Goal: Task Accomplishment & Management: Manage account settings

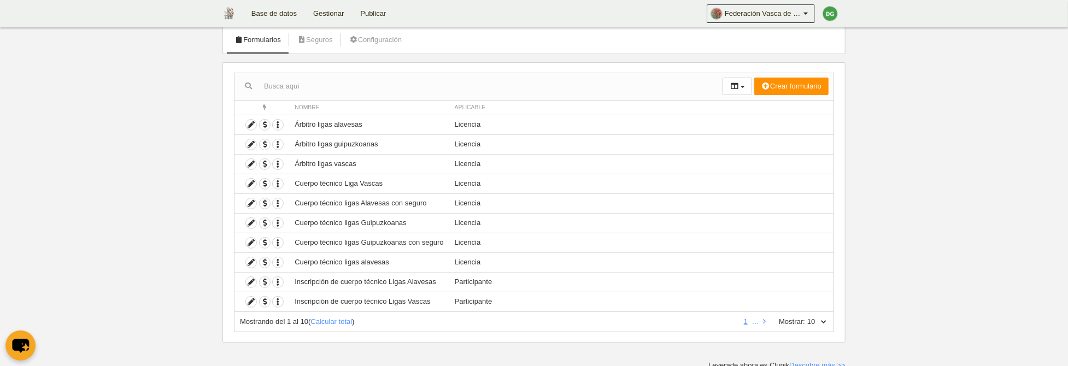
scroll to position [67, 0]
click at [278, 219] on icon "button" at bounding box center [278, 221] width 10 height 10
click at [320, 256] on button "Borrar formulario" at bounding box center [318, 256] width 68 height 10
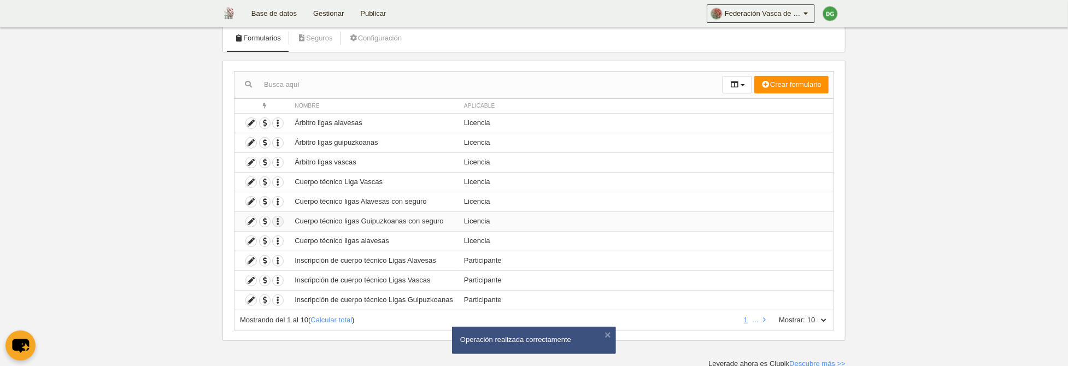
click at [280, 222] on icon "button" at bounding box center [278, 221] width 10 height 10
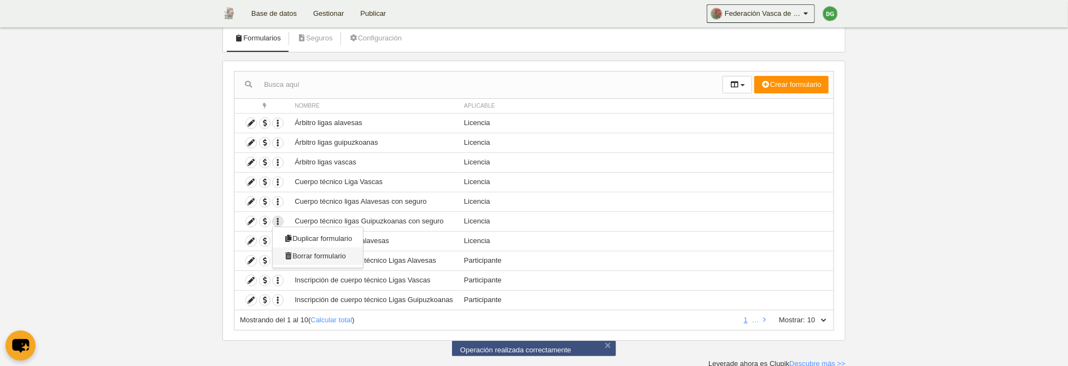
click at [328, 256] on button "Borrar formulario" at bounding box center [318, 256] width 68 height 10
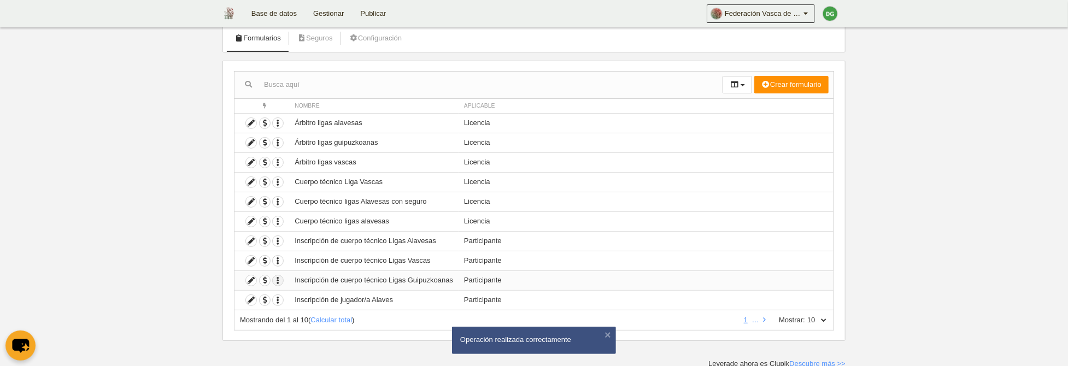
click at [280, 278] on icon "button" at bounding box center [278, 281] width 10 height 10
click at [339, 317] on button "Borrar formulario" at bounding box center [318, 316] width 68 height 10
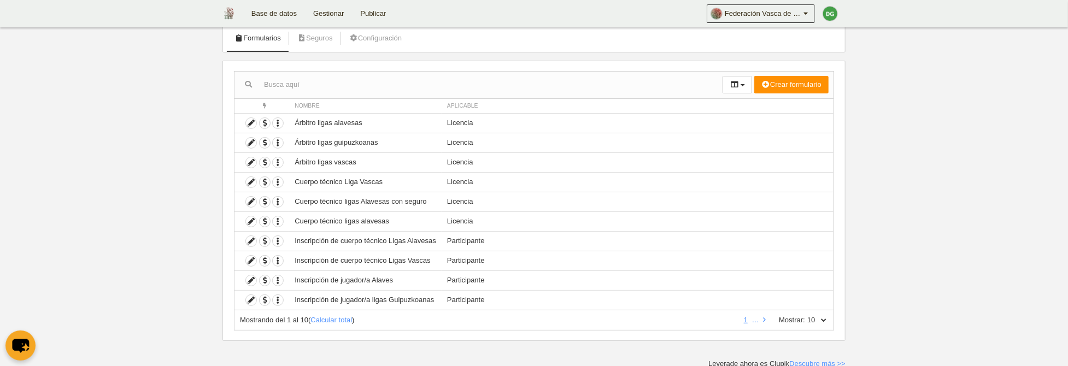
click at [805, 315] on select "10 25 50 100 500" at bounding box center [816, 320] width 23 height 10
select select "25"
click option "25" at bounding box center [0, 0] width 0 height 0
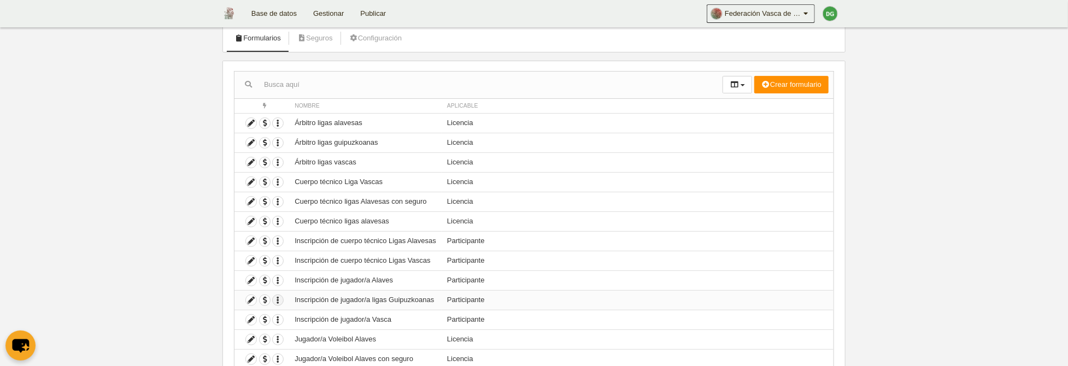
click at [276, 301] on icon "button" at bounding box center [278, 300] width 10 height 10
click at [330, 336] on button "Borrar formulario" at bounding box center [318, 335] width 68 height 10
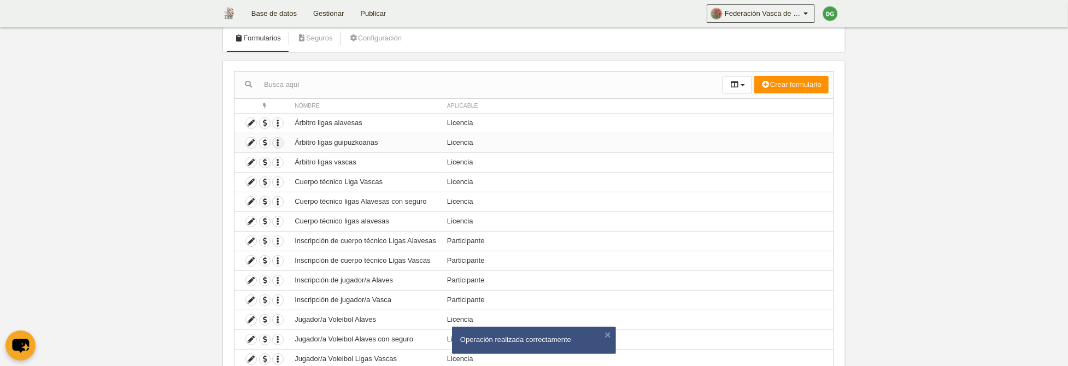
click at [280, 142] on icon "button" at bounding box center [278, 143] width 10 height 10
click at [352, 177] on button "Borrar formulario" at bounding box center [318, 178] width 68 height 10
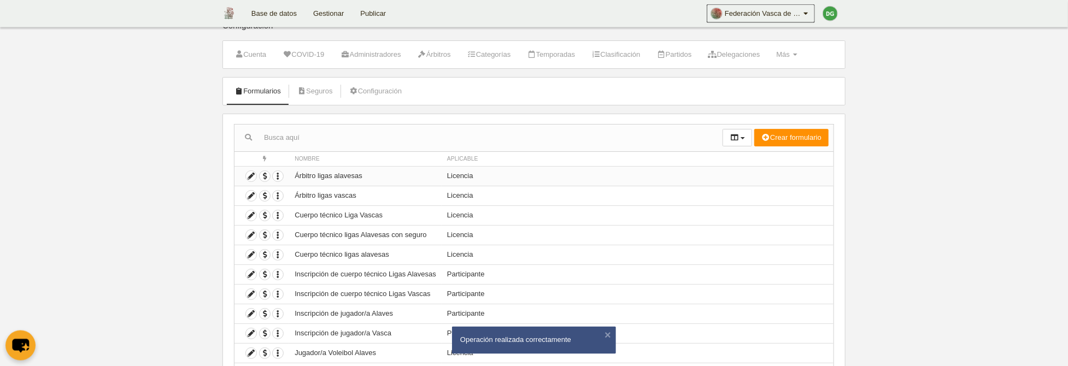
scroll to position [0, 0]
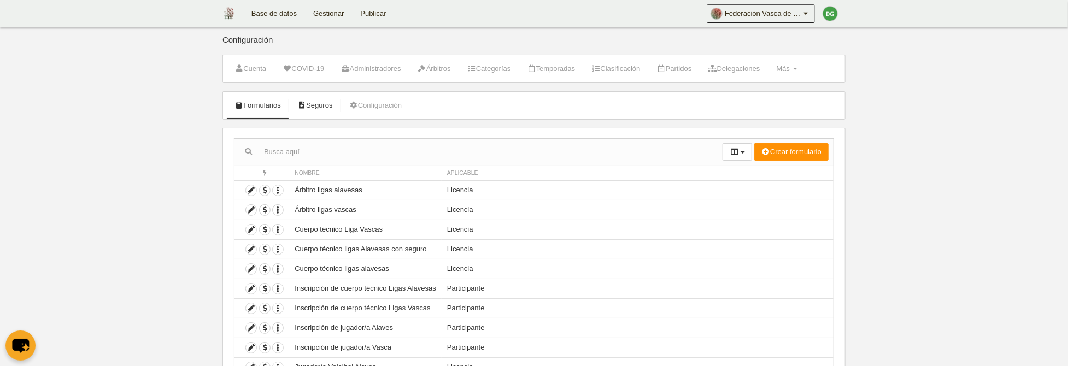
click at [329, 108] on link "Seguros" at bounding box center [315, 105] width 48 height 16
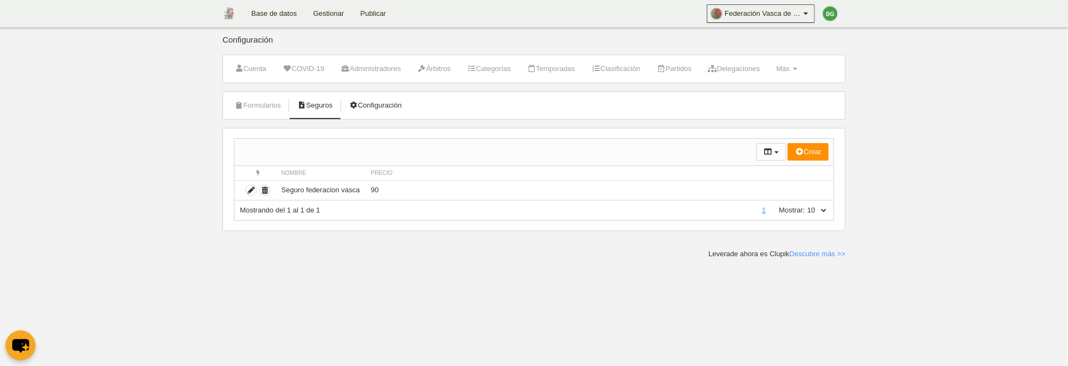
click at [370, 106] on link "Configuración" at bounding box center [375, 105] width 65 height 16
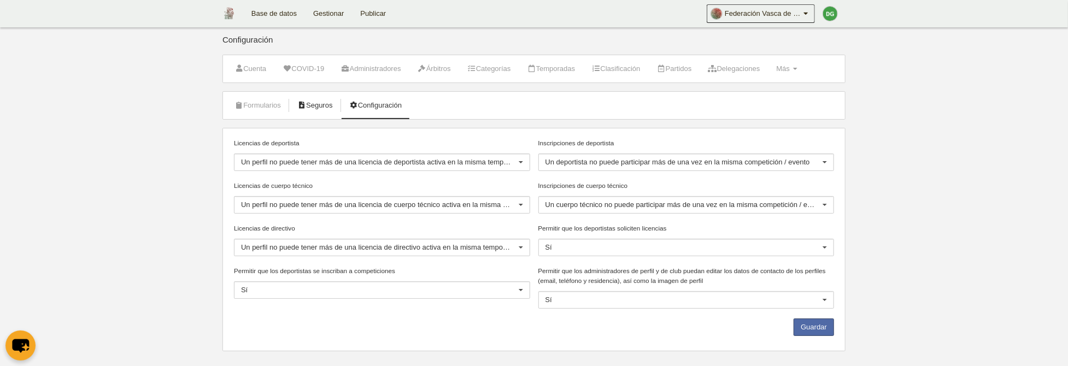
click at [316, 107] on link "Seguros" at bounding box center [315, 105] width 48 height 16
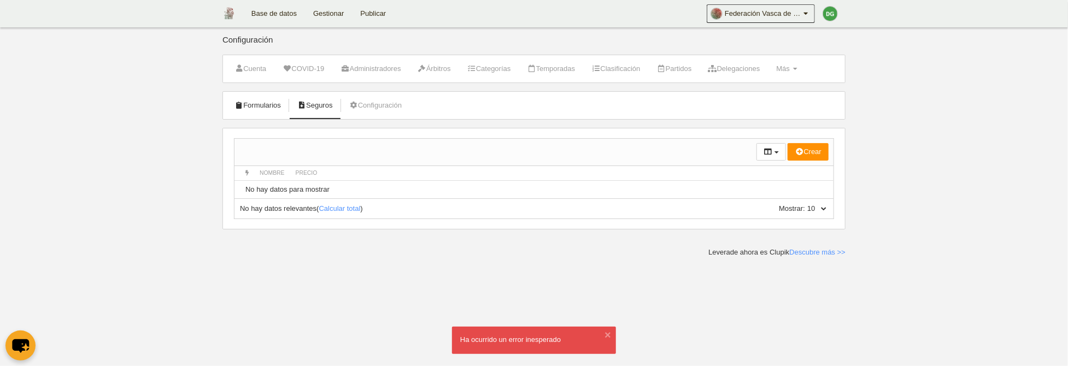
click at [254, 100] on link "Formularios" at bounding box center [258, 105] width 58 height 16
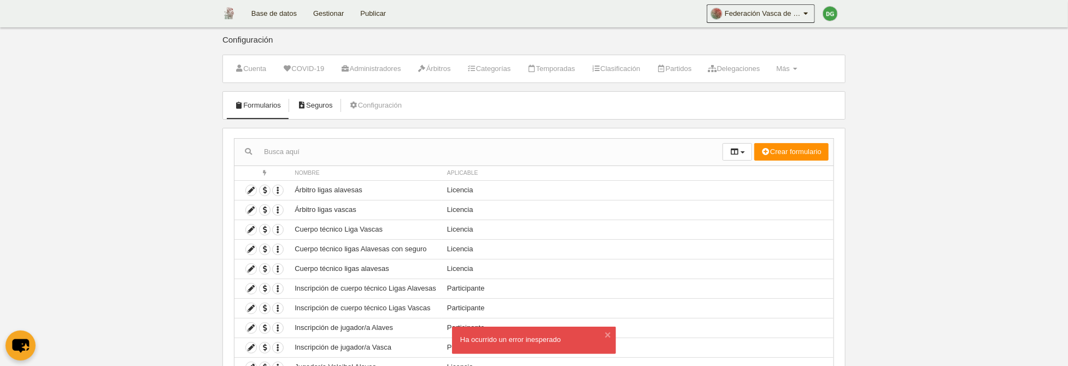
click at [329, 106] on link "Seguros" at bounding box center [315, 105] width 48 height 16
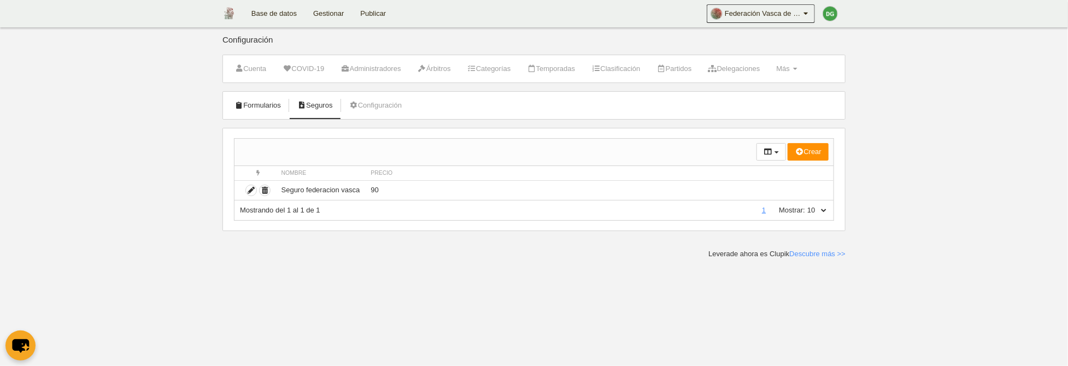
click at [250, 108] on link "Formularios" at bounding box center [258, 105] width 58 height 16
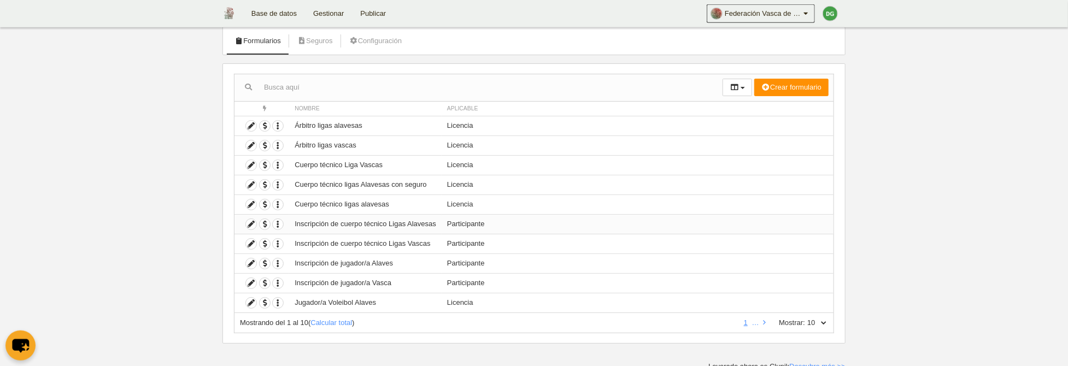
scroll to position [67, 0]
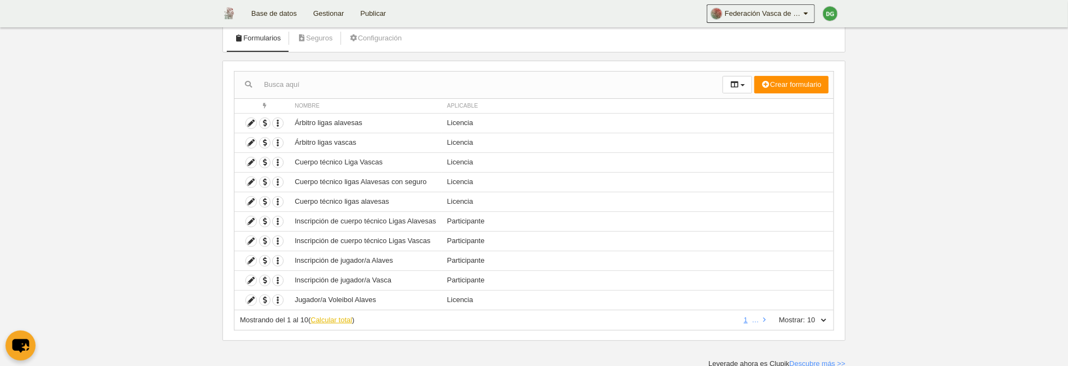
click at [339, 319] on link "Calcular total" at bounding box center [332, 320] width 42 height 8
click at [252, 122] on icon at bounding box center [251, 123] width 10 height 10
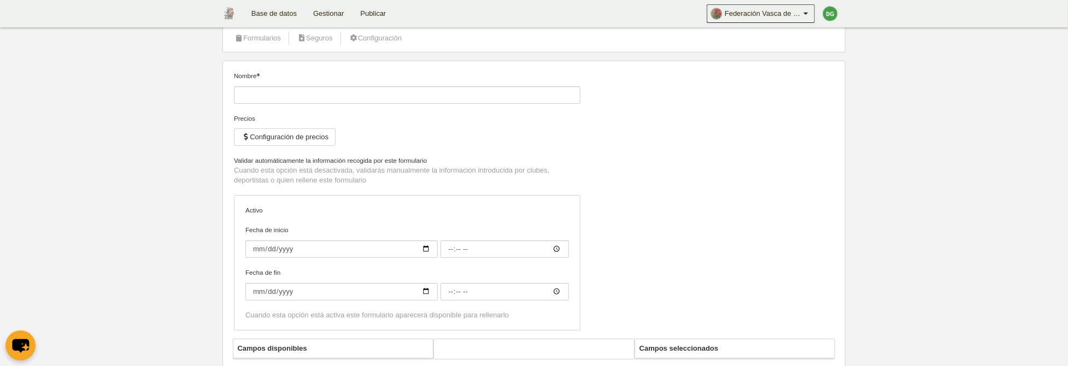
type input "Árbitro ligas alavesas"
checkbox input "true"
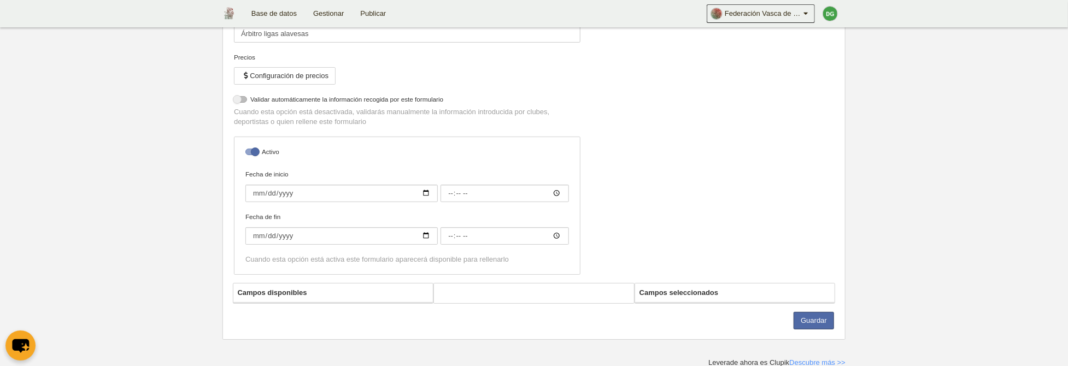
select select "selected"
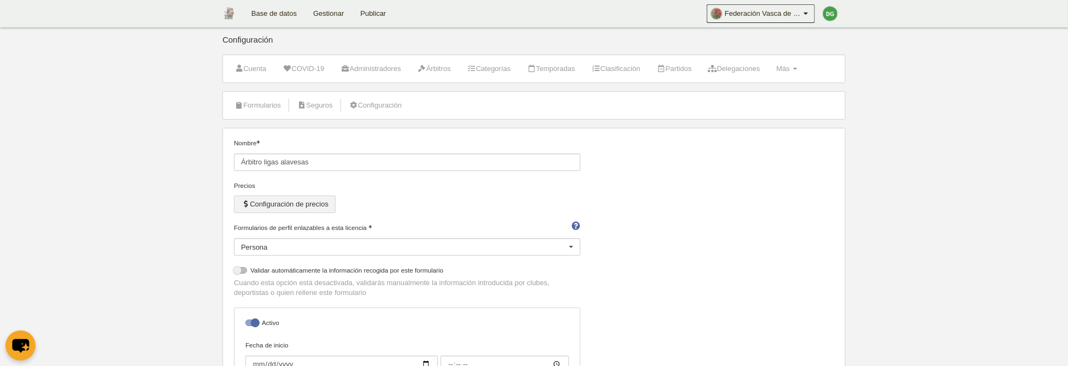
click at [304, 206] on button "Configuración de precios" at bounding box center [285, 204] width 102 height 17
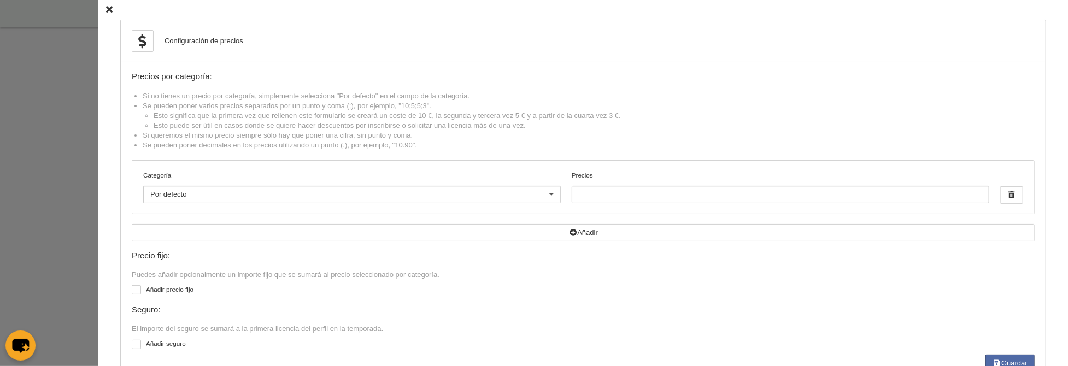
click at [114, 9] on div "Configuración de precios Precios por categoría: Si no tienes un precio por cate…" at bounding box center [583, 201] width 970 height 402
click at [112, 10] on icon at bounding box center [109, 10] width 7 height 7
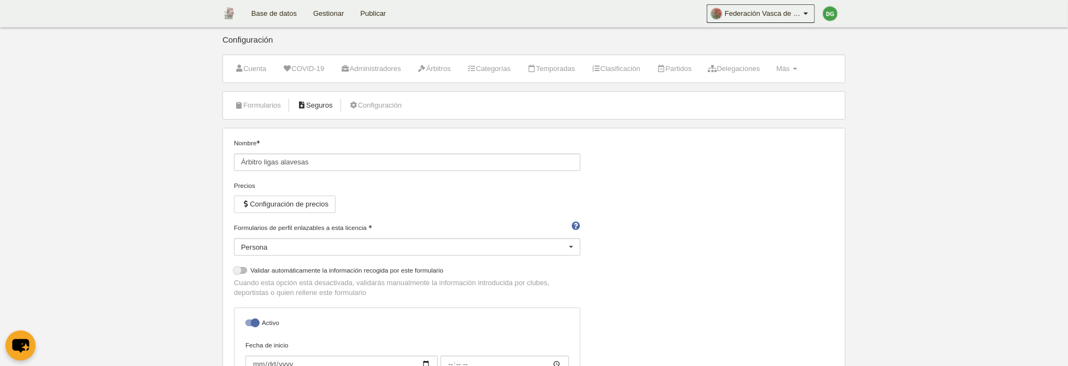
click at [329, 106] on link "Seguros" at bounding box center [315, 105] width 48 height 16
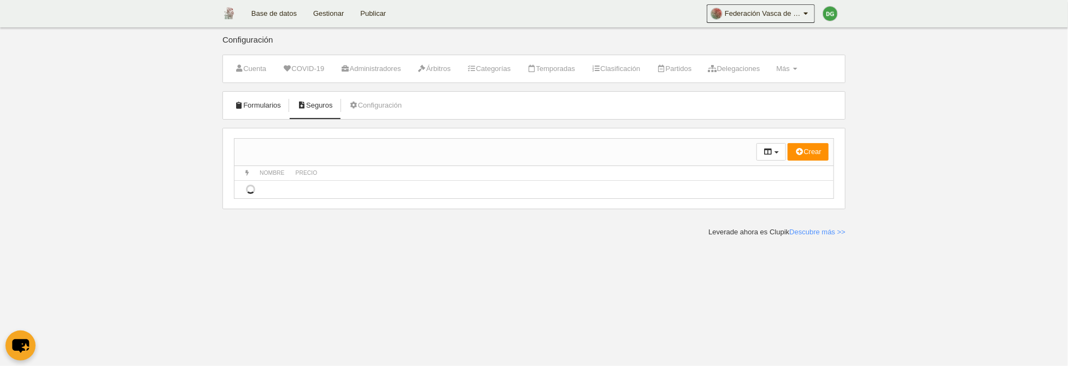
click at [272, 104] on link "Formularios" at bounding box center [258, 105] width 58 height 16
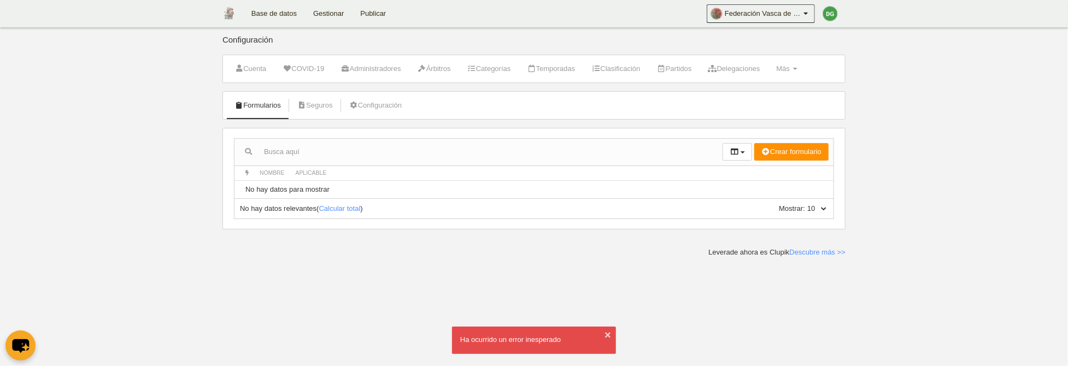
click at [606, 335] on button "×" at bounding box center [607, 335] width 11 height 11
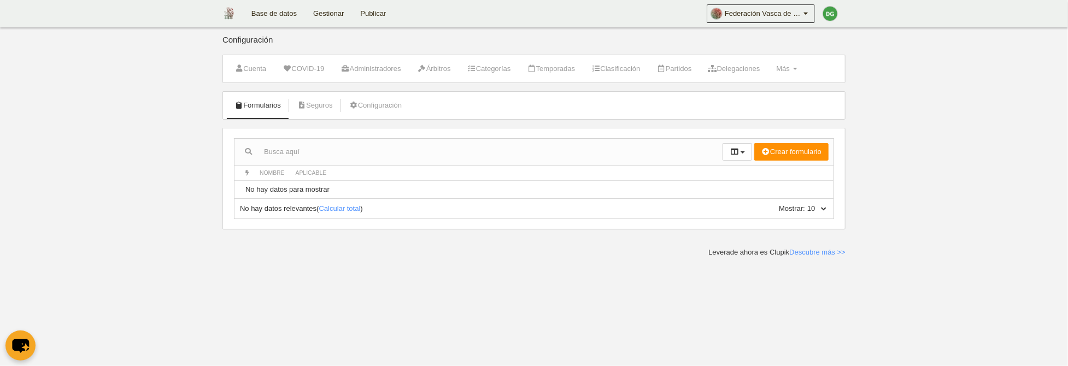
click at [255, 110] on link "Formularios" at bounding box center [258, 105] width 58 height 16
click at [264, 102] on link "Formularios" at bounding box center [258, 105] width 58 height 16
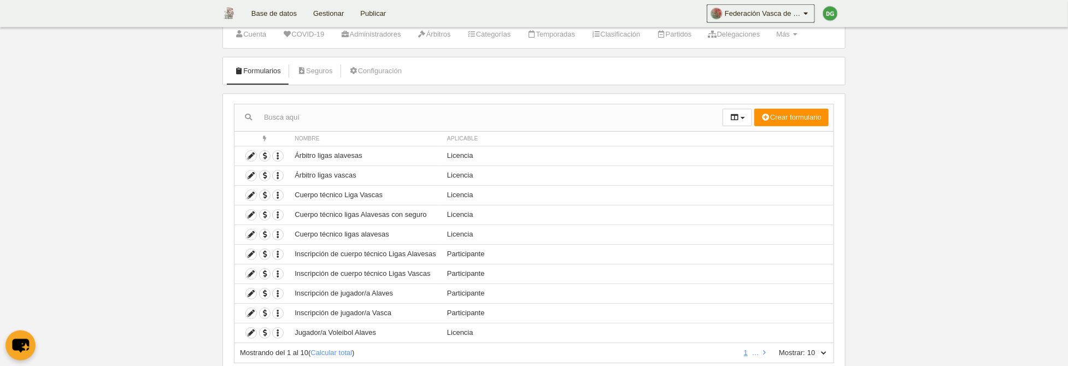
scroll to position [56, 0]
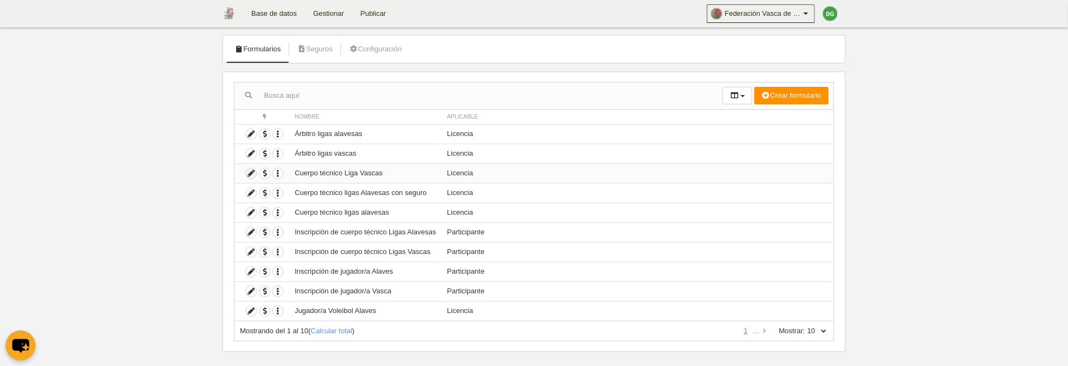
click at [250, 172] on icon at bounding box center [251, 173] width 10 height 10
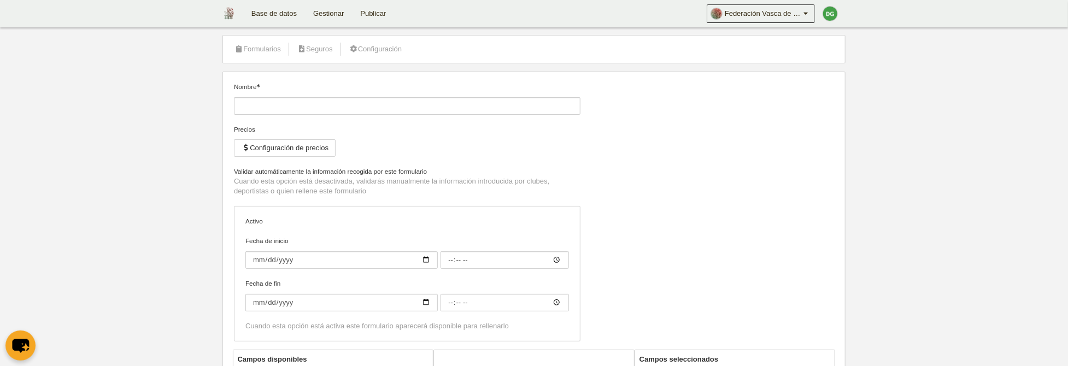
type input "Cuerpo técnico Liga Vascas"
checkbox input "true"
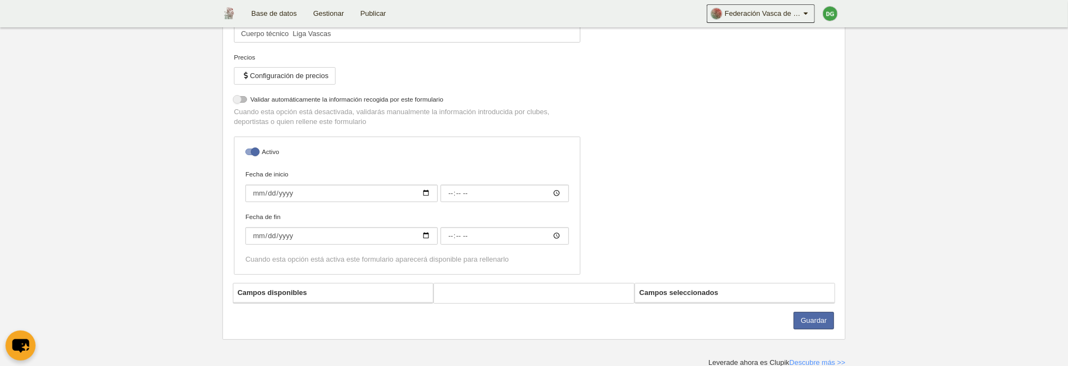
select select "selected"
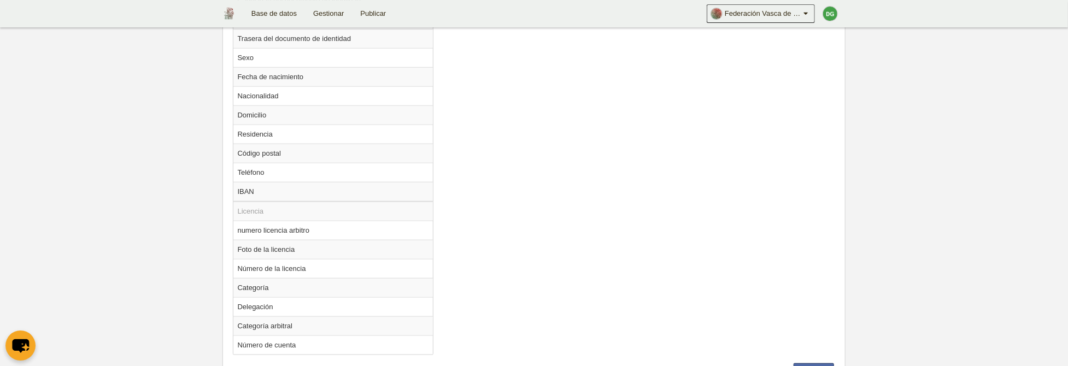
scroll to position [694, 0]
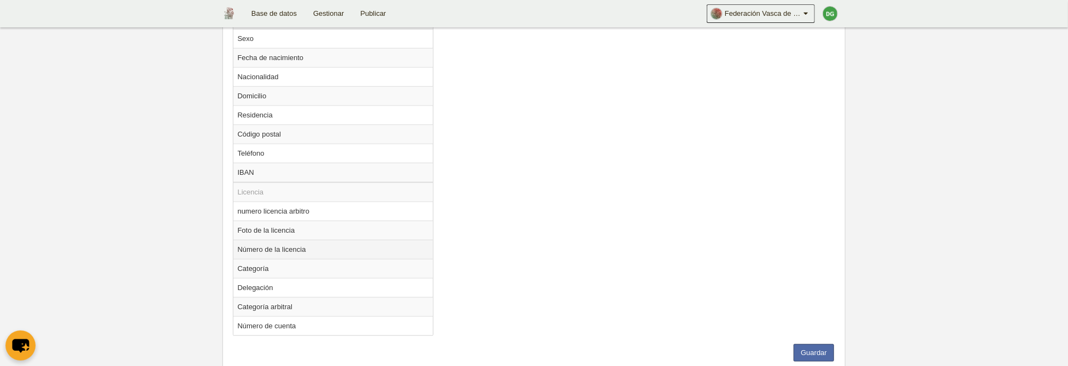
click at [266, 246] on td "Número de la licencia" at bounding box center [333, 249] width 200 height 19
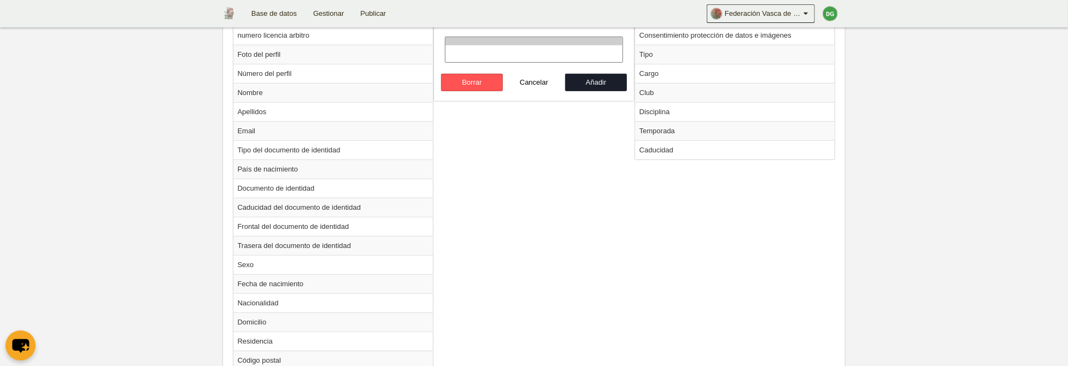
scroll to position [411, 0]
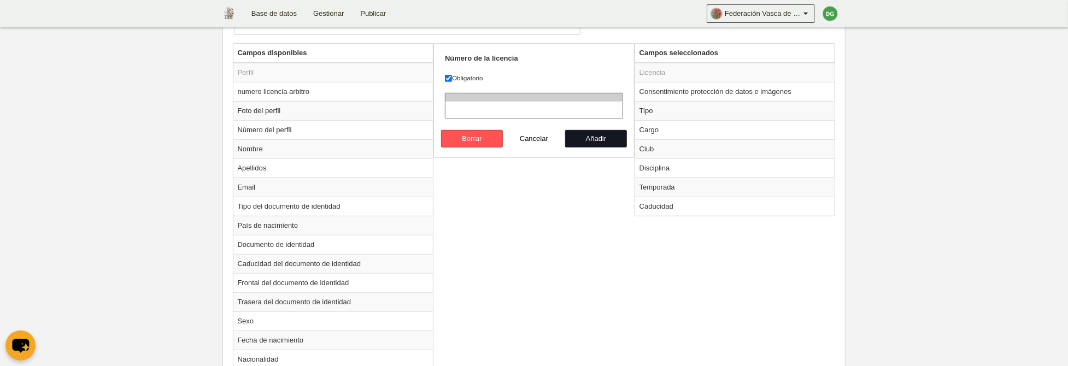
click at [574, 133] on button "Añadir" at bounding box center [596, 138] width 62 height 17
radio input "false"
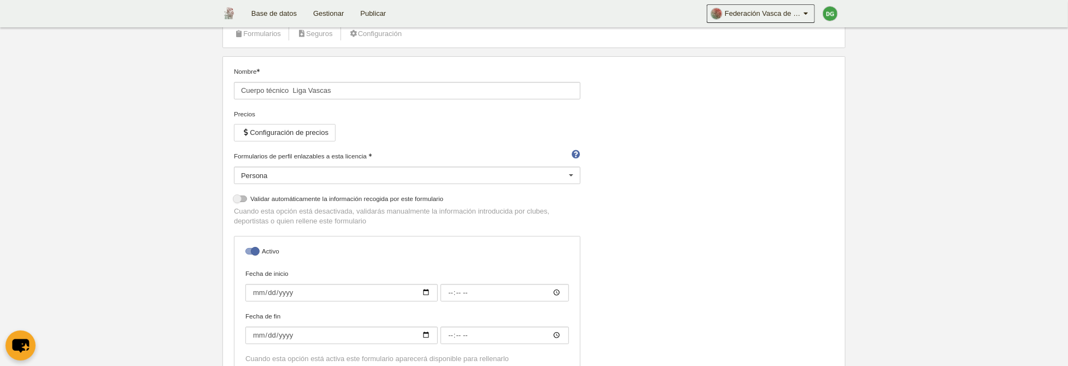
scroll to position [0, 0]
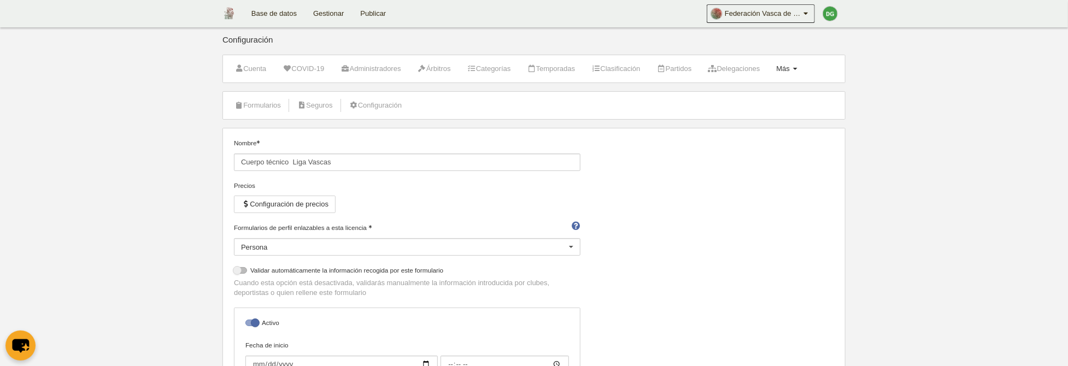
click at [790, 68] on span "Más" at bounding box center [783, 69] width 14 height 8
click at [765, 99] on link "Campos" at bounding box center [752, 95] width 102 height 17
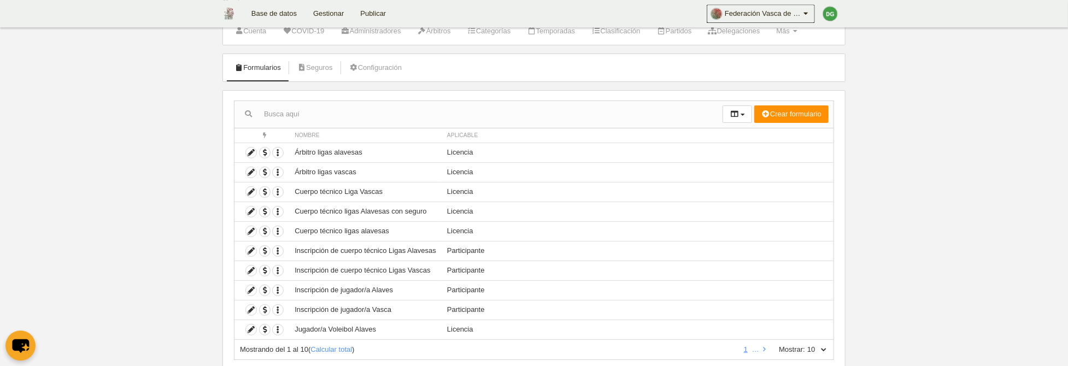
scroll to position [56, 0]
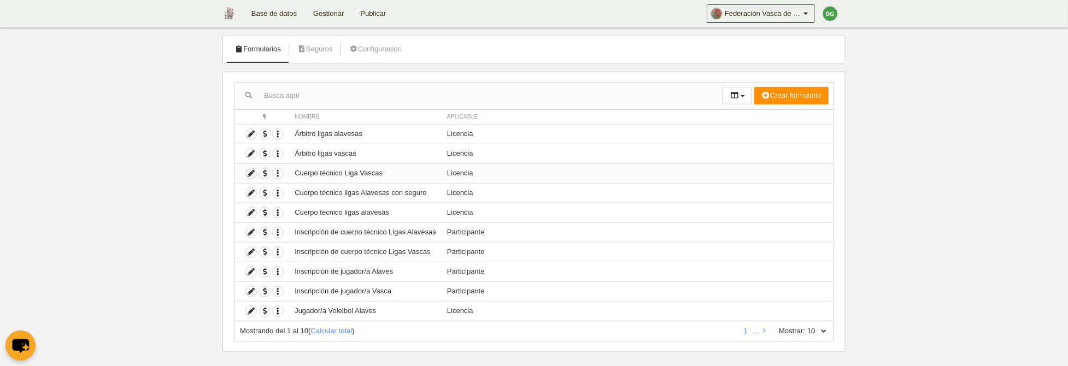
click at [248, 173] on icon at bounding box center [251, 173] width 10 height 10
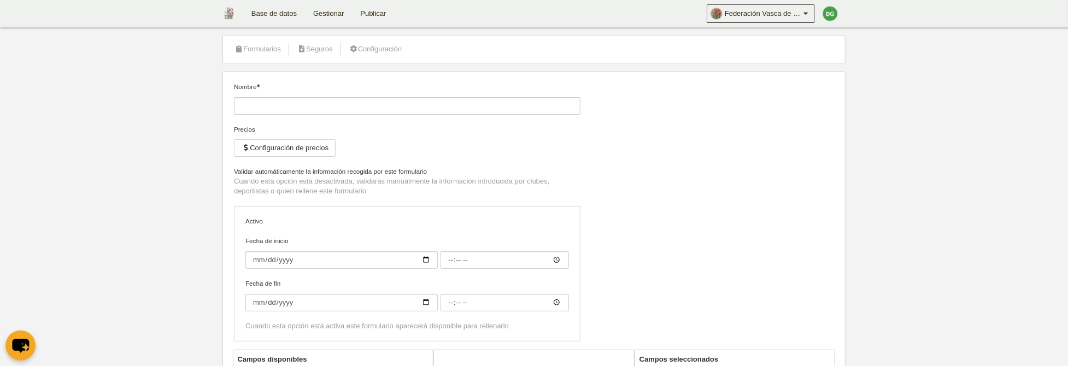
scroll to position [122, 0]
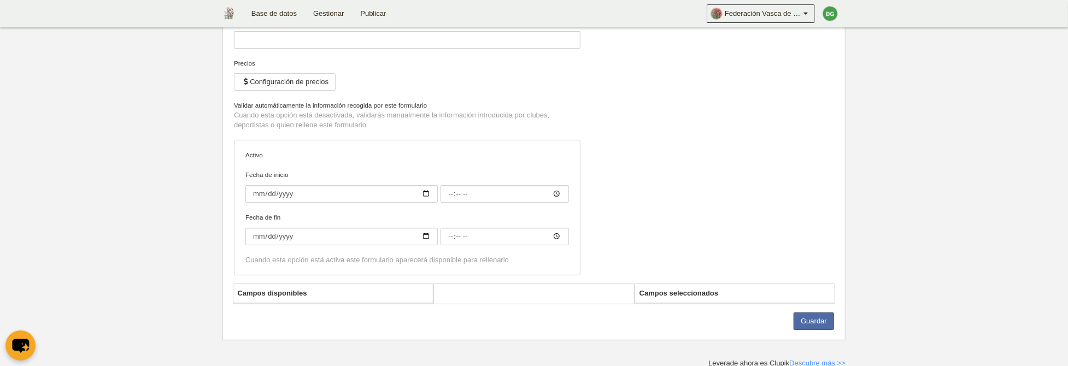
type input "Cuerpo técnico Liga Vascas"
checkbox input "true"
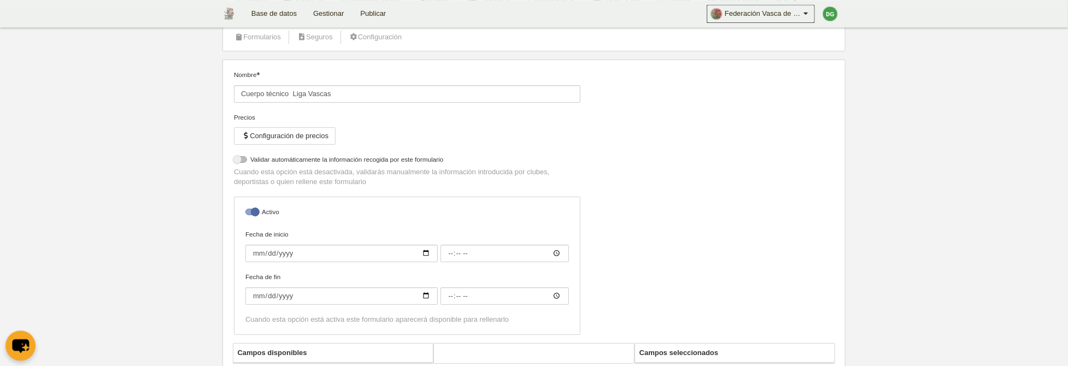
select select "selected"
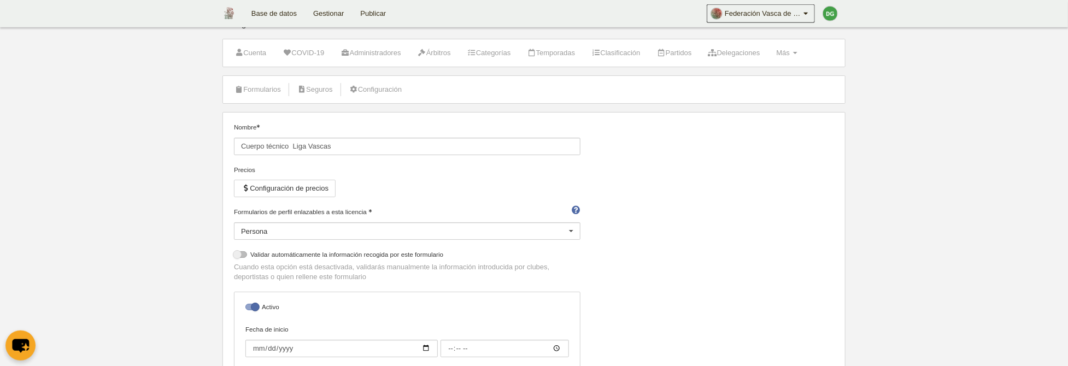
scroll to position [0, 0]
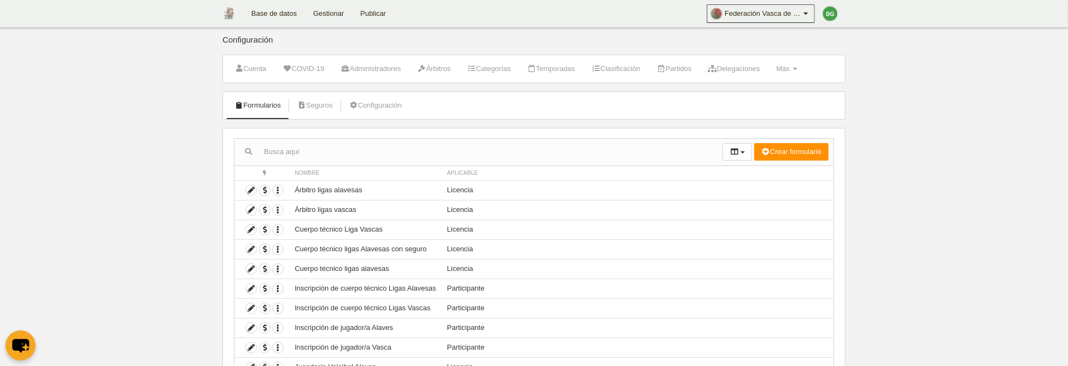
click at [317, 9] on link "Gestionar" at bounding box center [328, 13] width 47 height 27
click at [369, 16] on link "Publicar" at bounding box center [373, 13] width 42 height 27
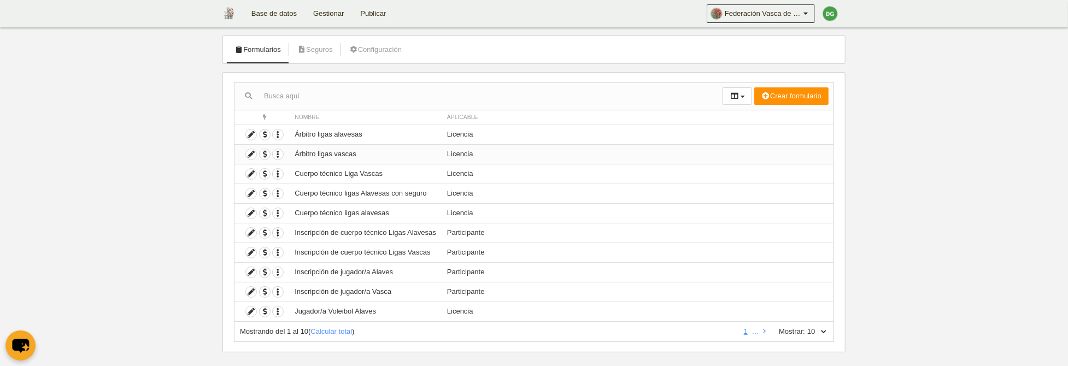
scroll to position [56, 0]
click at [251, 153] on icon at bounding box center [251, 154] width 10 height 10
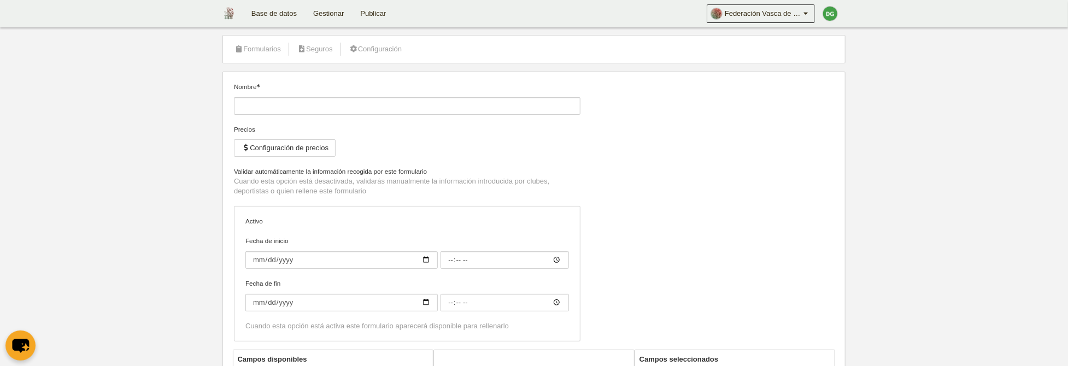
type input "Árbitro ligas vascas"
checkbox input "true"
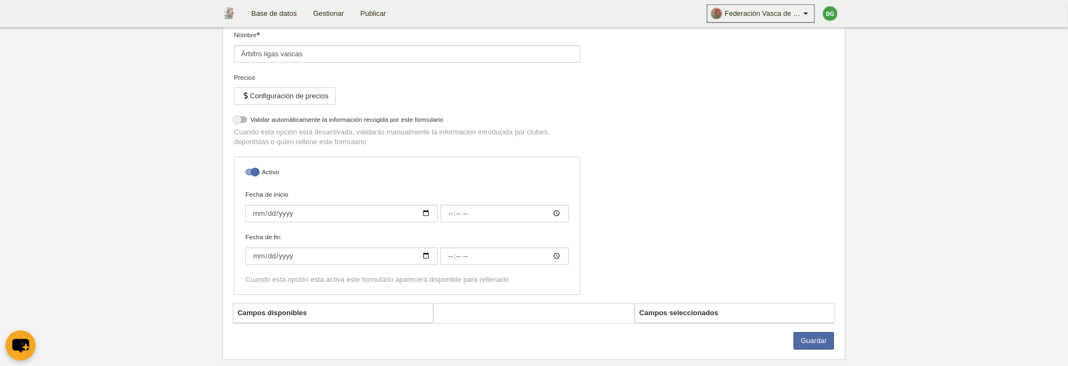
select select "selected"
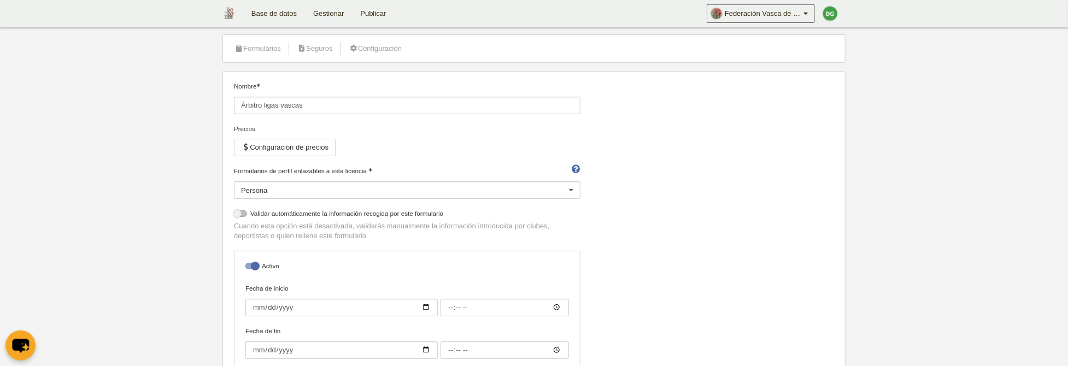
scroll to position [56, 0]
click at [315, 142] on button "Configuración de precios" at bounding box center [285, 147] width 102 height 17
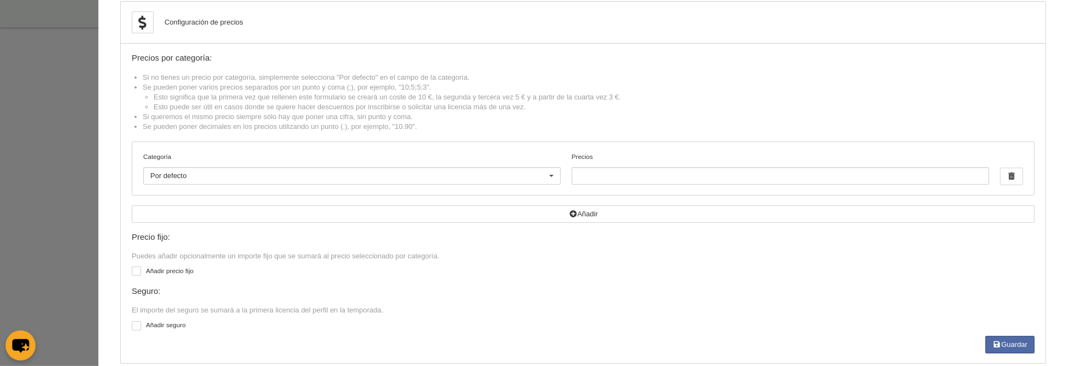
scroll to position [0, 0]
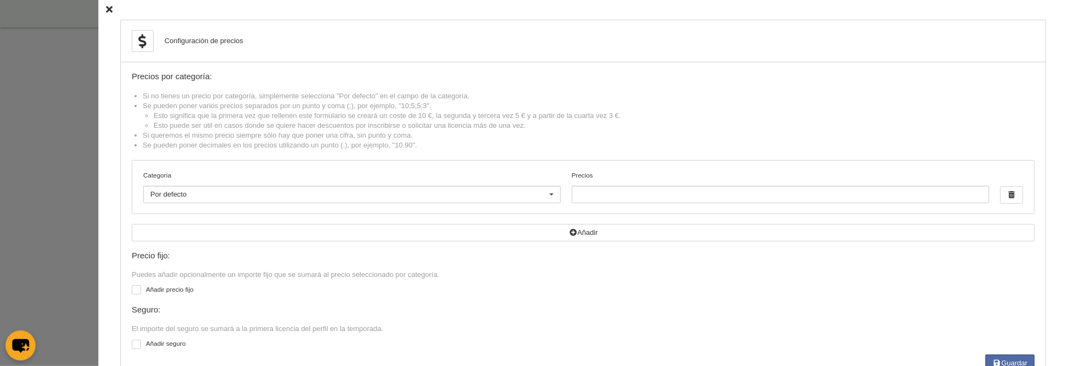
click at [108, 13] on icon at bounding box center [109, 10] width 7 height 7
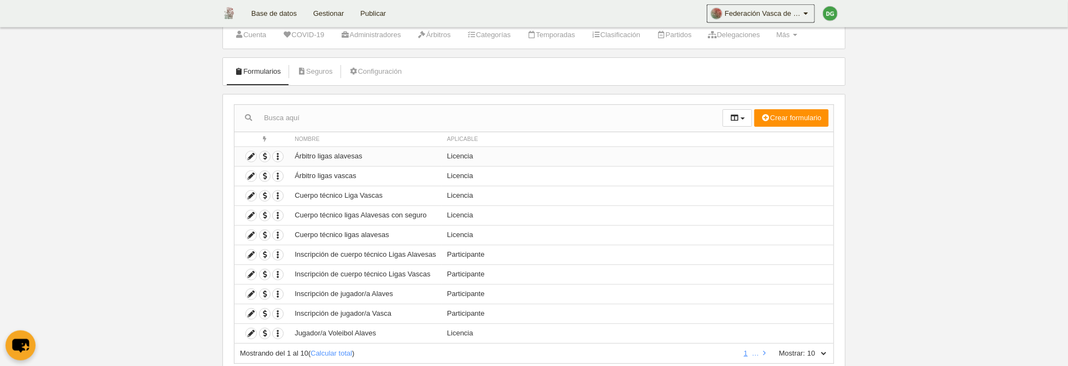
scroll to position [56, 0]
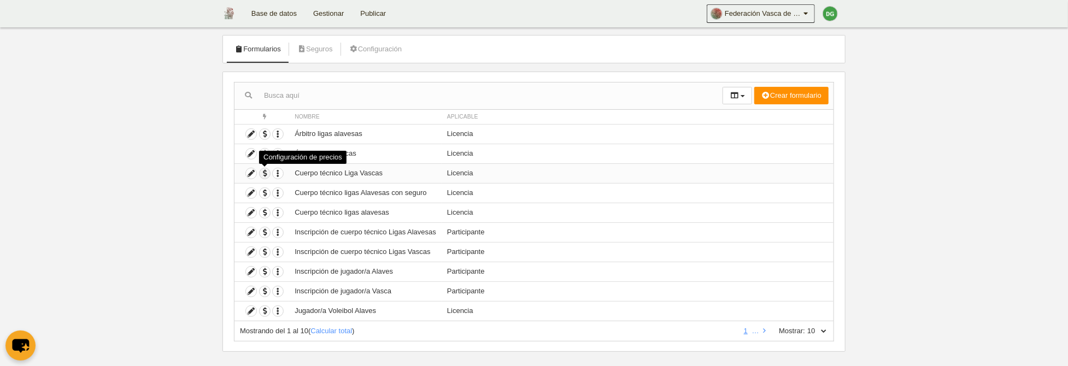
click at [266, 172] on span "button" at bounding box center [265, 173] width 10 height 10
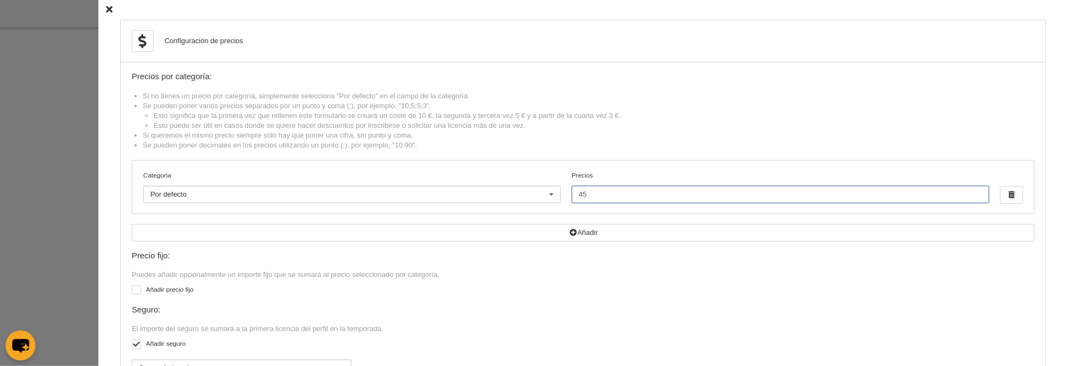
drag, startPoint x: 583, startPoint y: 195, endPoint x: 589, endPoint y: 214, distance: 20.7
click at [584, 198] on input "45" at bounding box center [781, 194] width 418 height 17
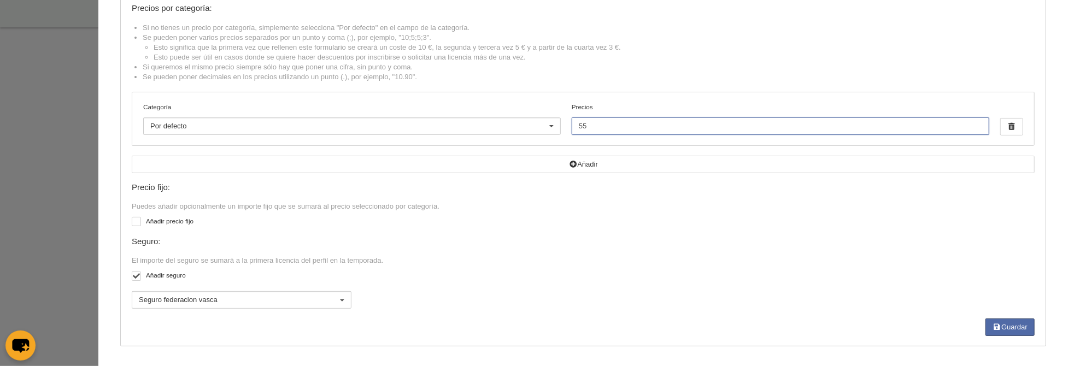
scroll to position [67, 0]
type input "55"
click at [1007, 325] on button "Guardar" at bounding box center [1010, 327] width 49 height 17
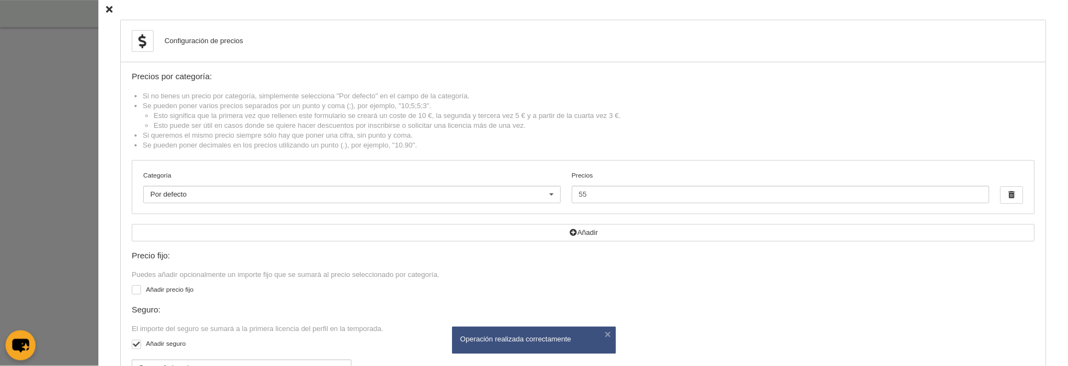
scroll to position [0, 0]
click at [108, 9] on icon at bounding box center [109, 10] width 7 height 7
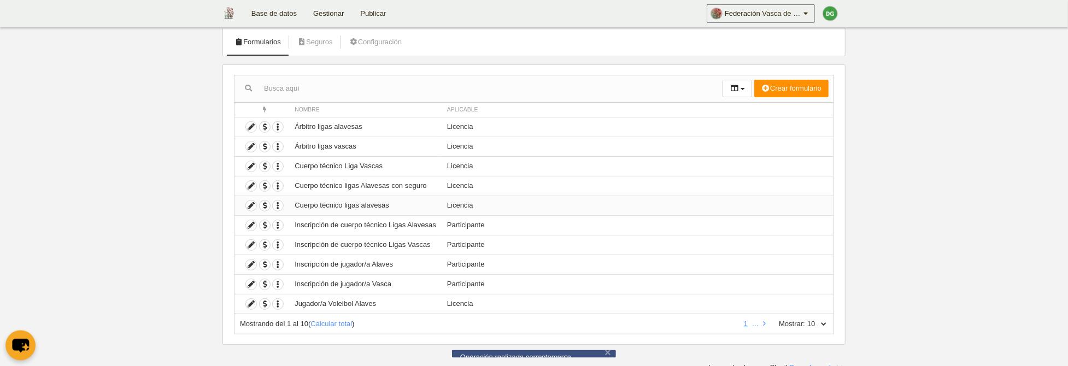
scroll to position [67, 0]
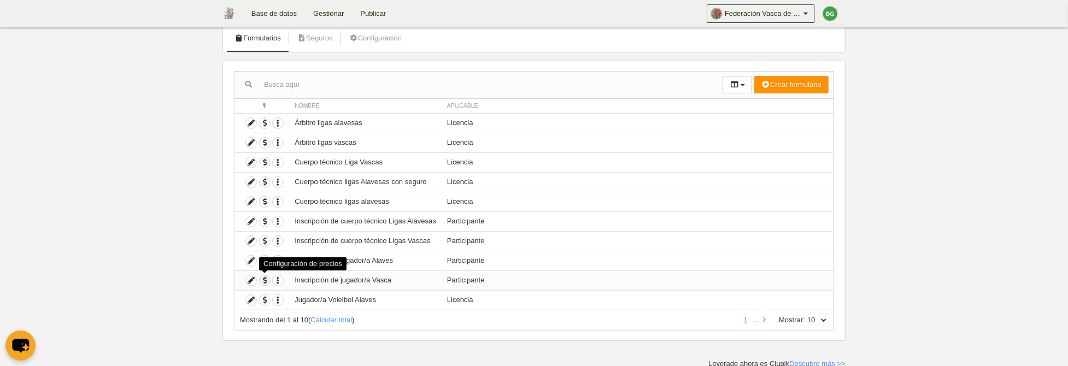
click at [264, 278] on span "button" at bounding box center [265, 281] width 10 height 10
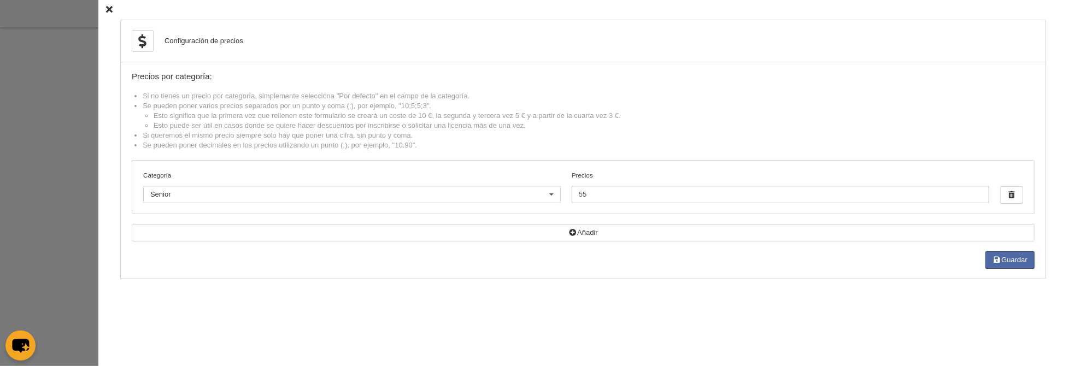
click at [110, 10] on icon at bounding box center [109, 10] width 7 height 7
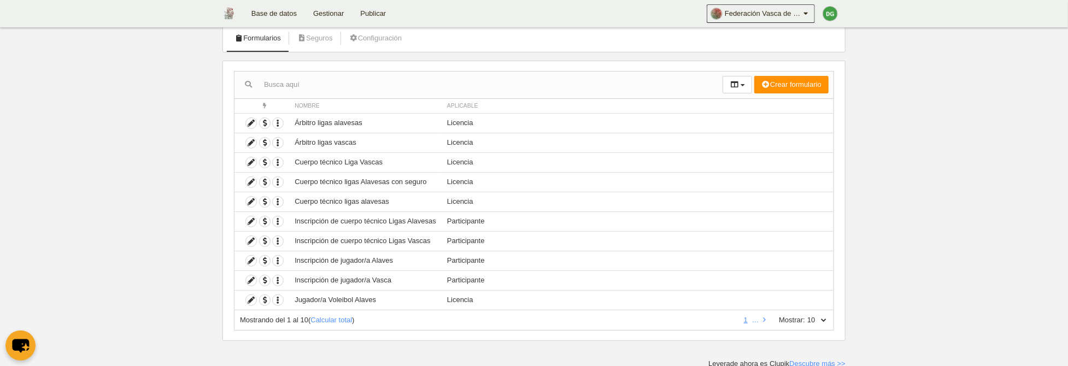
click at [805, 315] on select "10 25 50 100 500" at bounding box center [816, 320] width 23 height 10
select select "25"
click option "25" at bounding box center [0, 0] width 0 height 0
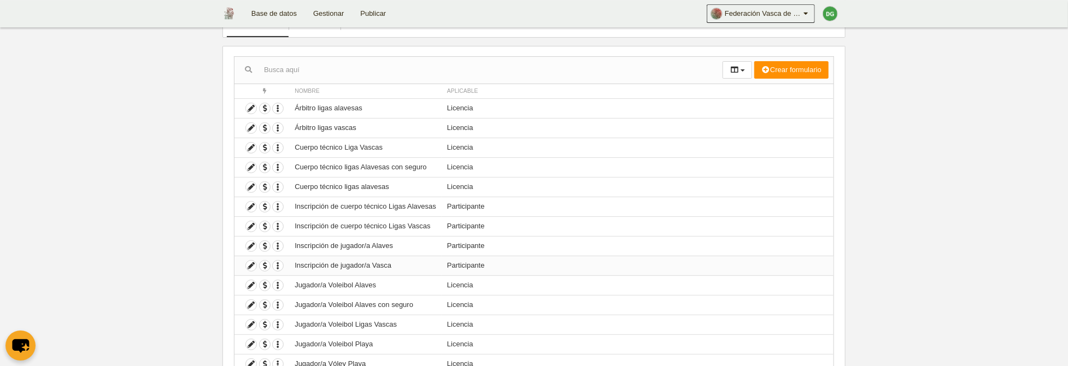
scroll to position [108, 0]
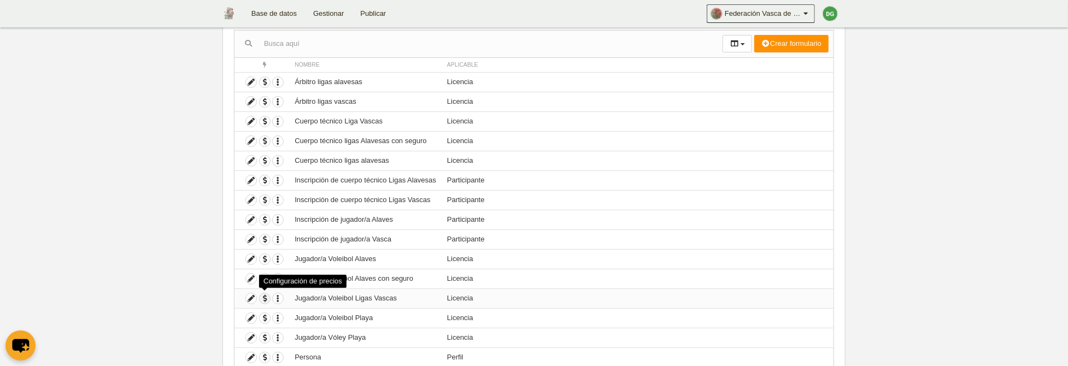
click at [267, 298] on span "button" at bounding box center [265, 299] width 10 height 10
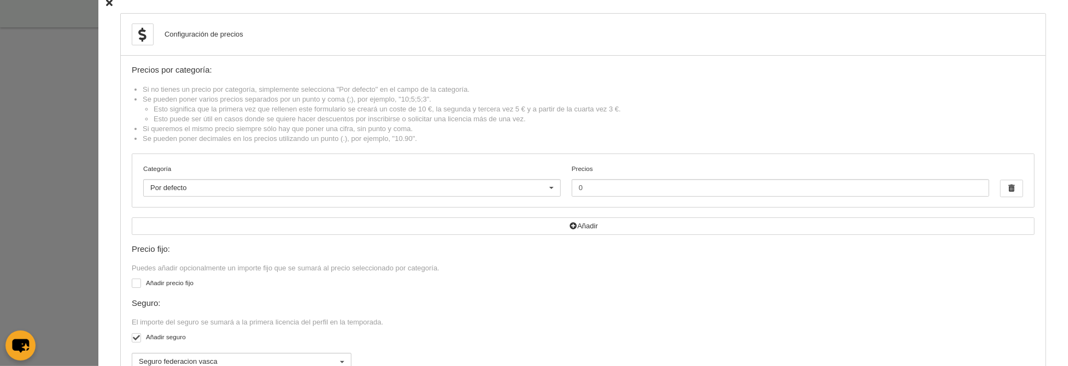
scroll to position [0, 0]
click at [110, 9] on icon at bounding box center [109, 10] width 7 height 7
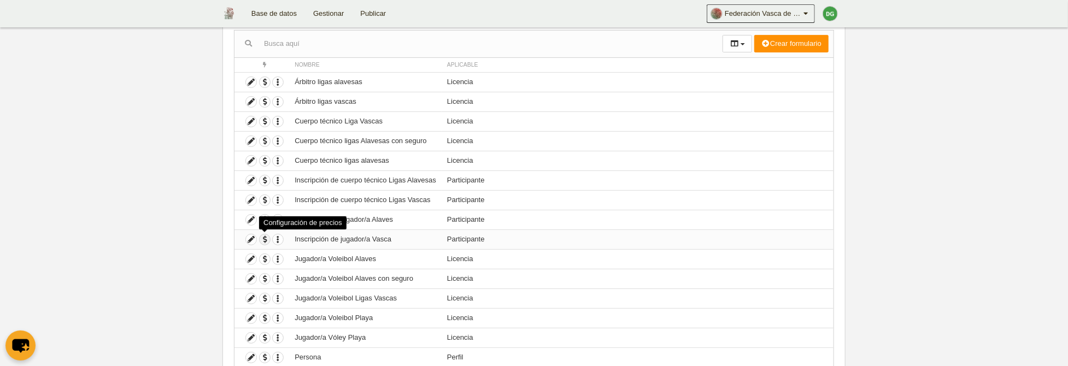
click at [263, 239] on span "button" at bounding box center [265, 240] width 10 height 10
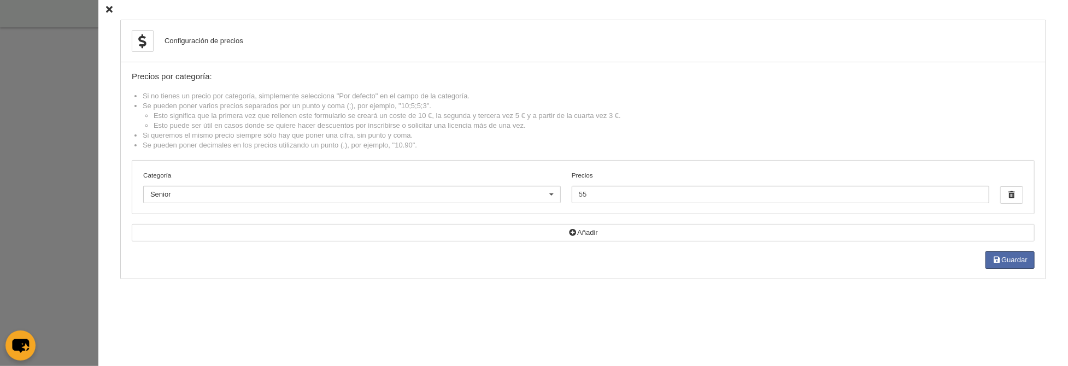
scroll to position [165, 0]
click at [110, 10] on icon at bounding box center [109, 10] width 7 height 7
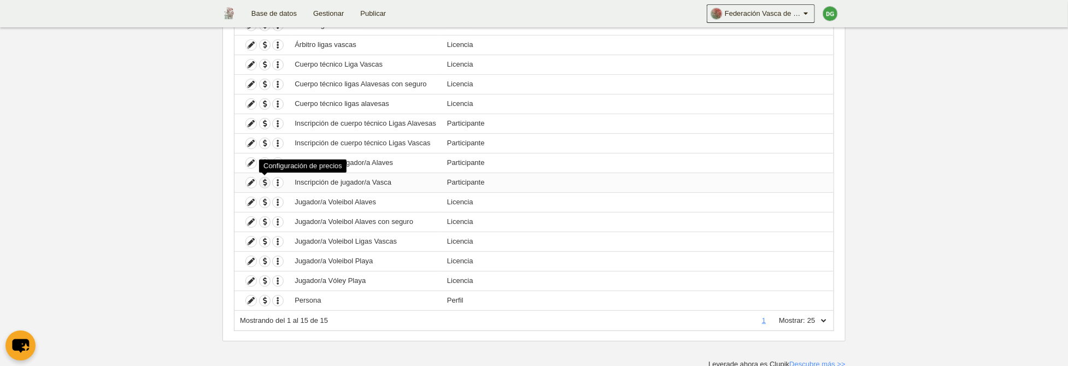
click at [265, 181] on span "button" at bounding box center [265, 183] width 10 height 10
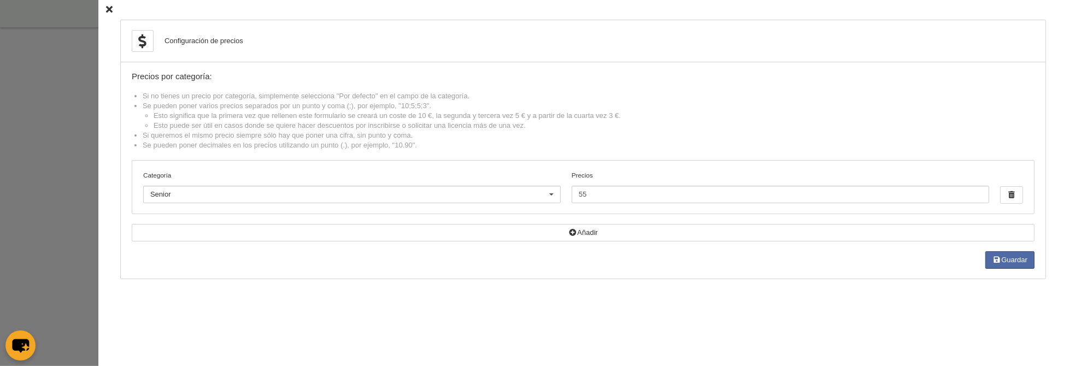
click at [106, 9] on div "Configuración de precios Precios por categoría: Si no tienes un precio por cate…" at bounding box center [583, 183] width 970 height 366
click at [110, 9] on icon at bounding box center [109, 10] width 7 height 7
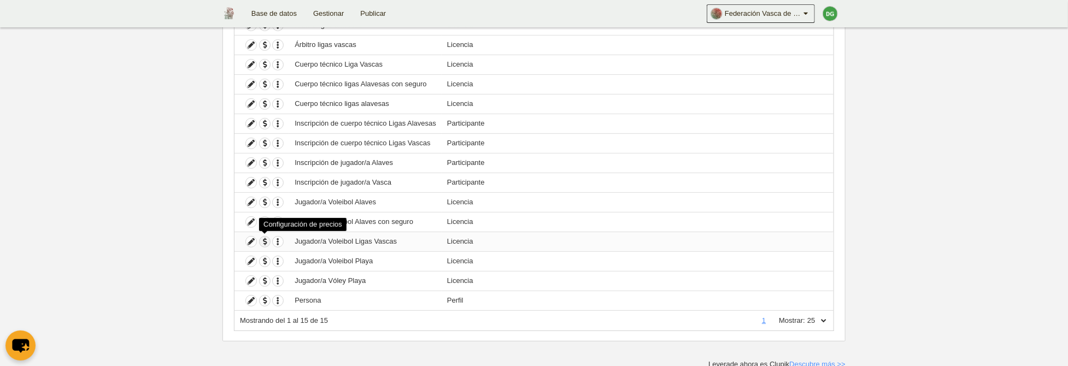
click at [265, 240] on span "button" at bounding box center [265, 242] width 10 height 10
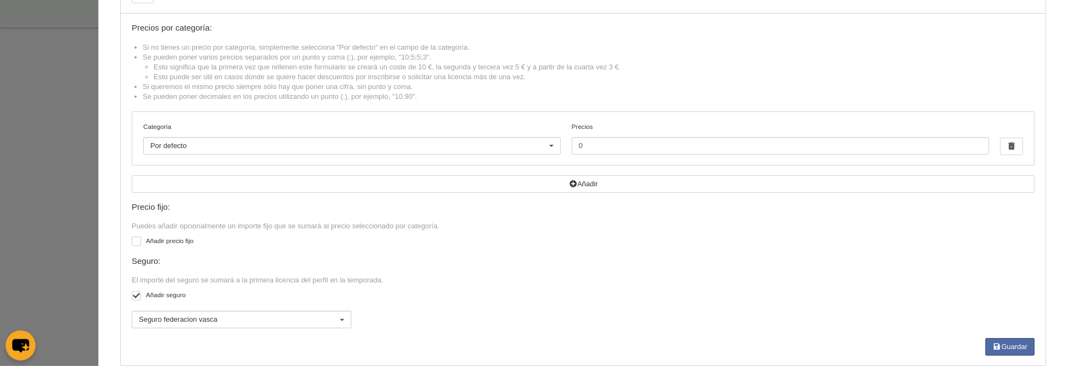
scroll to position [0, 0]
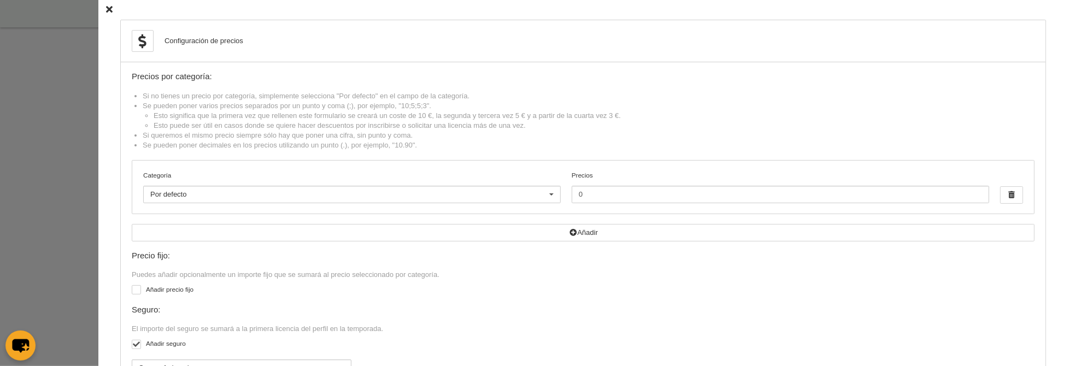
click at [107, 8] on icon at bounding box center [109, 10] width 7 height 7
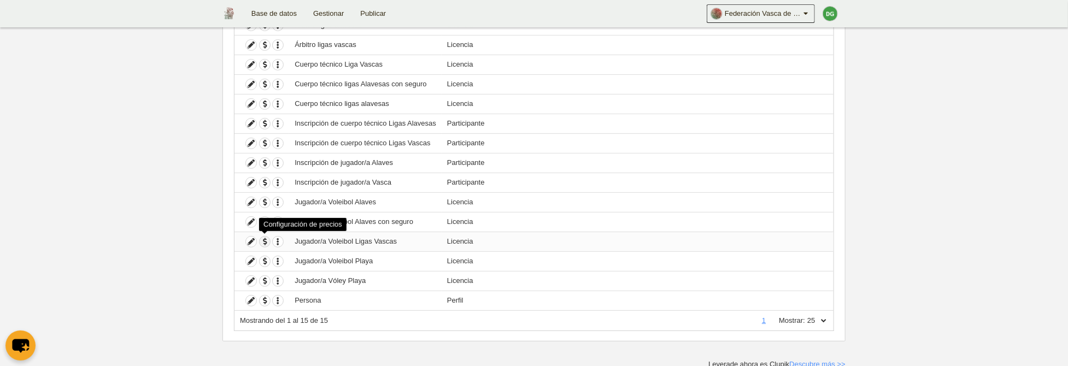
click at [267, 239] on span "button" at bounding box center [265, 242] width 10 height 10
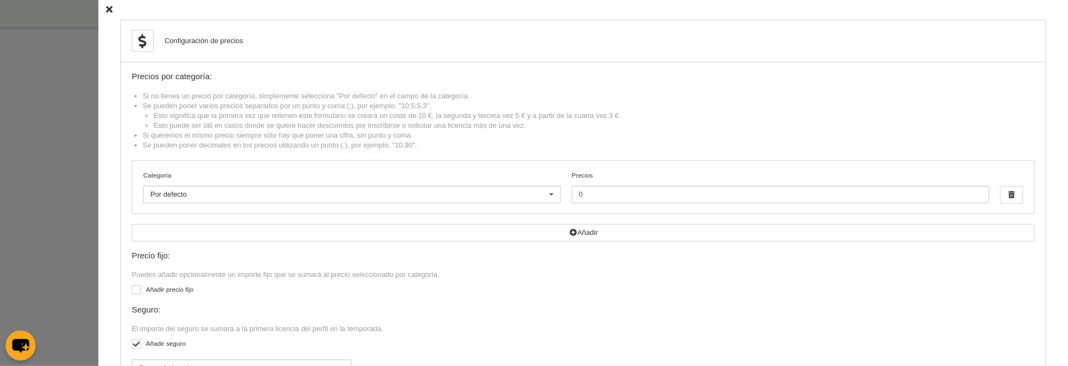
scroll to position [52, 0]
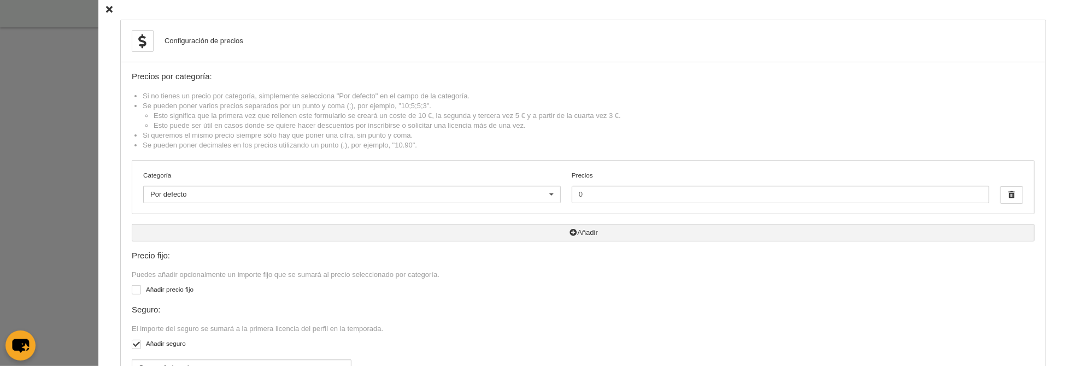
click at [571, 237] on button "Añadir" at bounding box center [583, 232] width 903 height 17
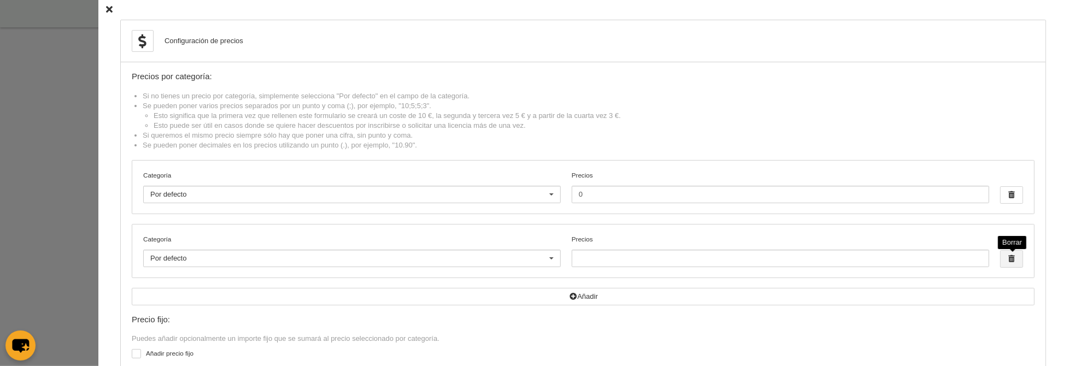
click at [1017, 259] on span "button" at bounding box center [1012, 259] width 22 height 16
click at [108, 10] on icon at bounding box center [109, 10] width 7 height 7
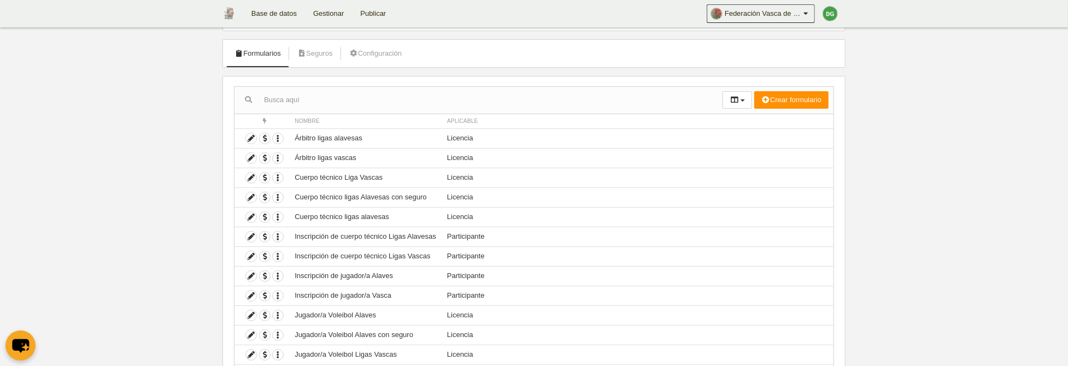
click at [339, 19] on link "Gestionar" at bounding box center [328, 13] width 47 height 27
